Goal: Information Seeking & Learning: Find specific fact

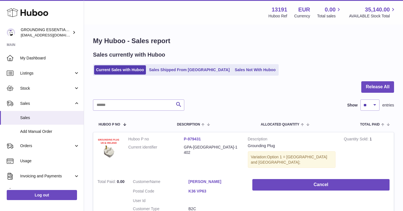
click at [233, 72] on link "Sales Not With Huboo" at bounding box center [255, 69] width 45 height 9
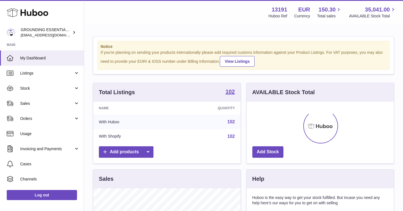
scroll to position [87, 147]
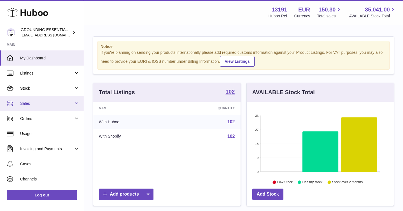
click at [58, 102] on span "Sales" at bounding box center [47, 103] width 54 height 5
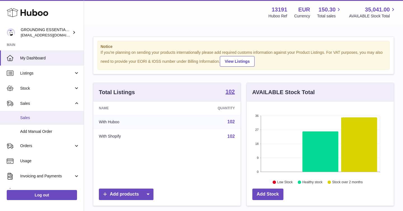
click at [56, 120] on span "Sales" at bounding box center [49, 117] width 59 height 5
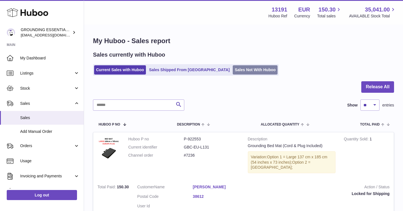
click at [238, 69] on link "Sales Not With Huboo" at bounding box center [255, 69] width 45 height 9
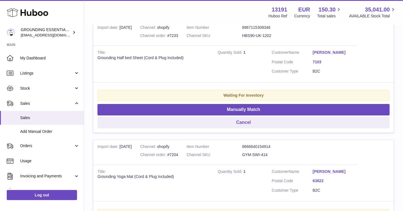
scroll to position [94, 0]
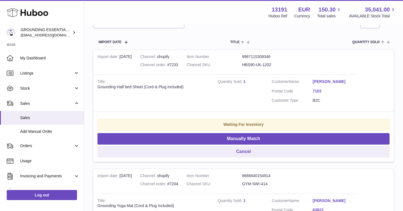
click at [325, 83] on link "[PERSON_NAME]" at bounding box center [333, 81] width 41 height 5
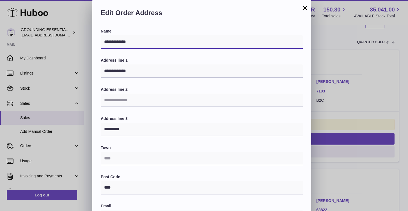
click at [174, 45] on input "**********" at bounding box center [202, 41] width 202 height 13
click at [304, 9] on button "×" at bounding box center [304, 7] width 7 height 7
